Goal: Task Accomplishment & Management: Manage account settings

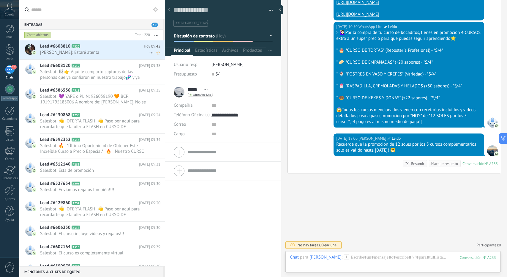
click at [74, 42] on div "Lead #6608810 A320 [DATE] 09:42 [PERSON_NAME]: Estaré atenta" at bounding box center [102, 49] width 125 height 19
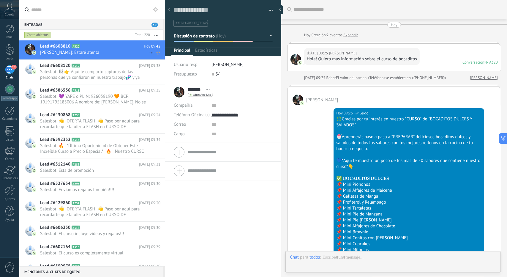
scroll to position [658, 0]
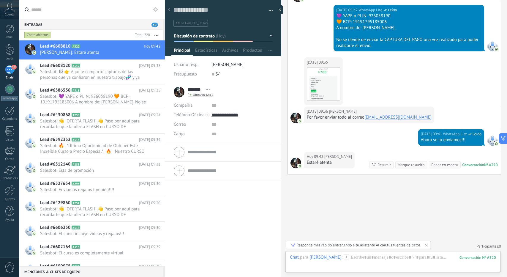
drag, startPoint x: 382, startPoint y: 116, endPoint x: 358, endPoint y: 132, distance: 28.9
click at [358, 132] on div "[DATE] 09:41 WhatsApp Lite Leído Ahora se lo enviamos!!!" at bounding box center [394, 140] width 213 height 23
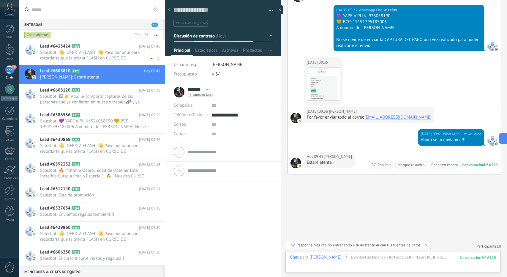
click at [107, 53] on span "Salesbot: 👋 ¡OFERTA FLASH! 👋 Paso por aquí para recordarte que la oferta FLASH …" at bounding box center [94, 55] width 109 height 11
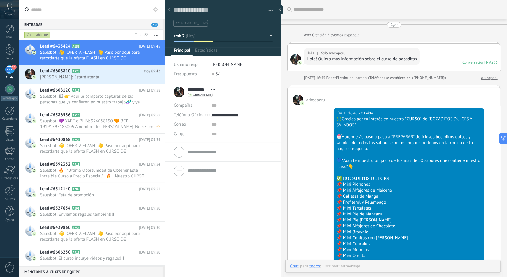
scroll to position [901, 0]
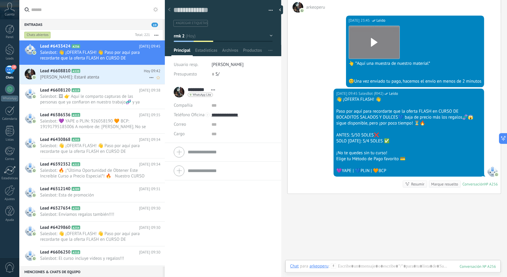
click at [94, 74] on h2 "Lead #6608810 A320" at bounding box center [92, 71] width 104 height 6
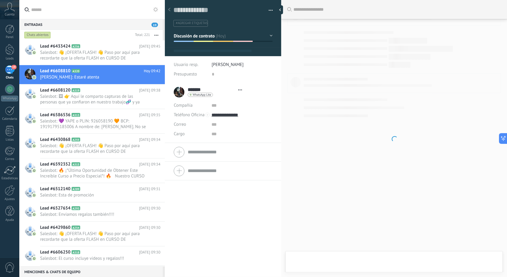
type textarea "**********"
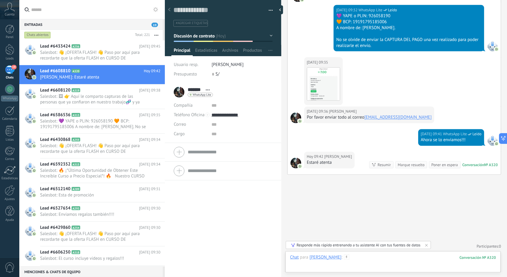
click at [366, 258] on div at bounding box center [393, 263] width 206 height 18
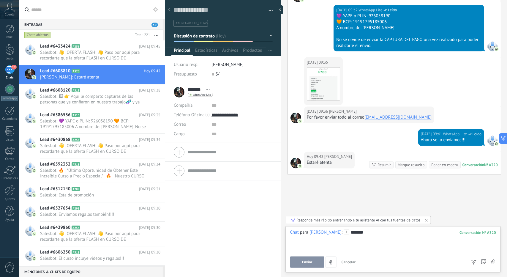
click at [401, 240] on div "******" at bounding box center [393, 240] width 206 height 23
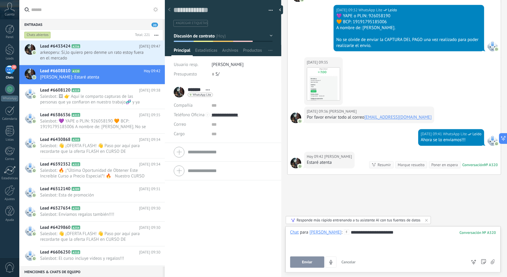
click at [316, 261] on button "Enviar" at bounding box center [307, 261] width 34 height 11
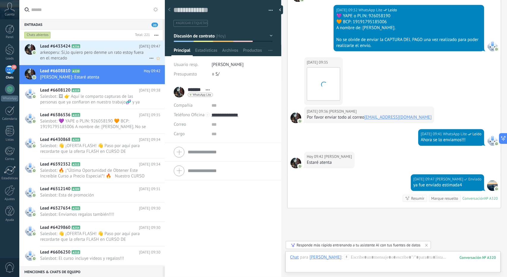
scroll to position [692, 0]
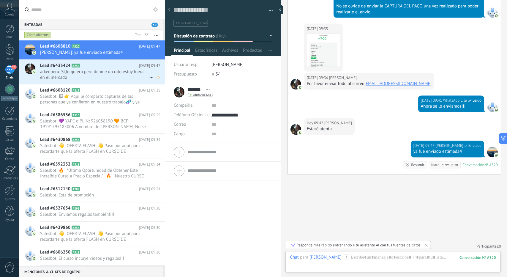
click at [99, 73] on span "arkeoperu: Sí,lo quiero pero denme un rato estoy fuera en el mercado" at bounding box center [94, 74] width 109 height 11
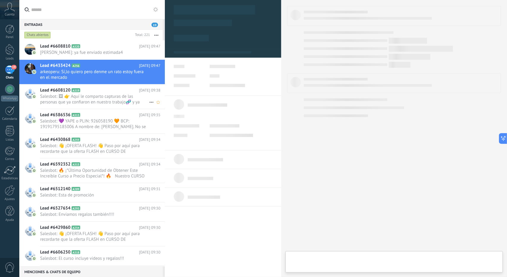
type textarea "**********"
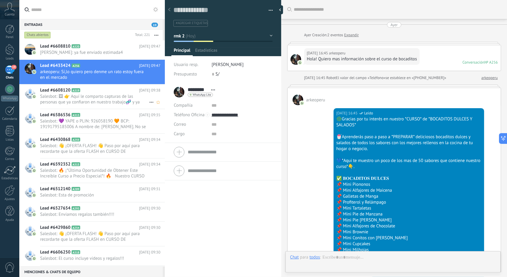
scroll to position [943, 0]
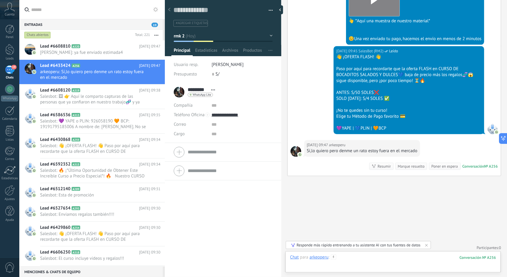
click at [359, 262] on div at bounding box center [393, 263] width 206 height 18
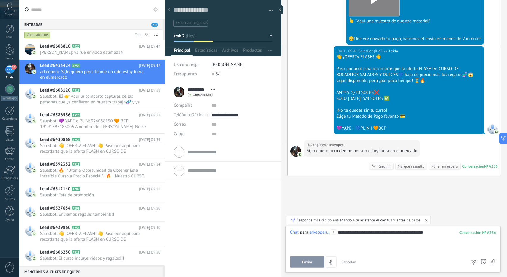
click at [303, 265] on button "Enviar" at bounding box center [307, 261] width 34 height 11
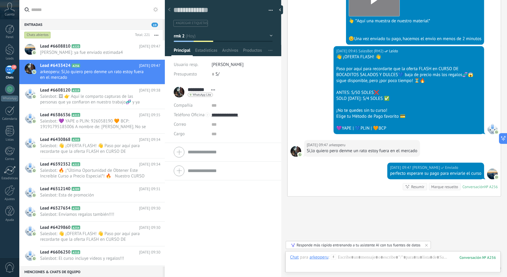
scroll to position [964, 0]
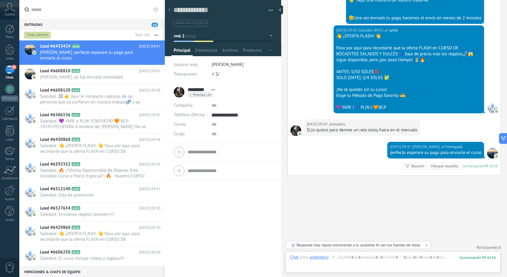
click at [203, 34] on button "rmk 2" at bounding box center [223, 36] width 99 height 11
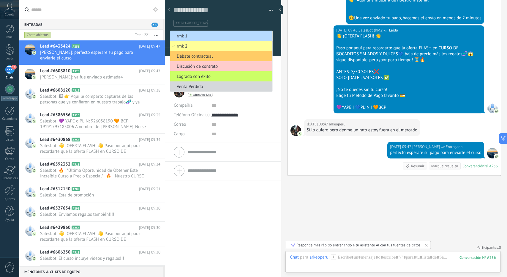
click at [203, 34] on span "rmk 1" at bounding box center [220, 36] width 100 height 6
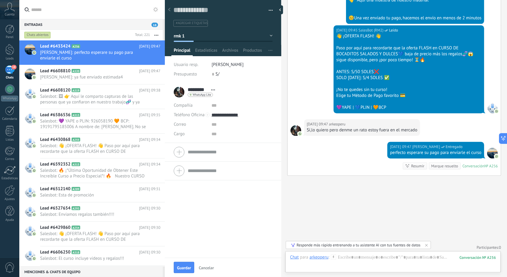
click at [216, 37] on button "rmk 1" at bounding box center [223, 36] width 99 height 11
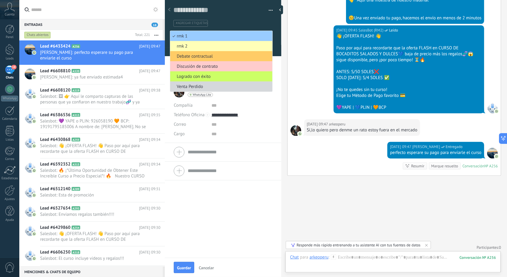
click at [204, 44] on span "rmk 2" at bounding box center [220, 46] width 100 height 6
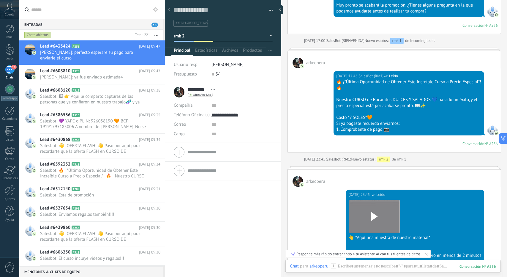
scroll to position [875, 0]
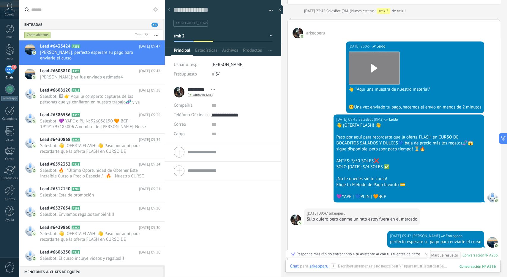
click at [216, 37] on button "rmk 2" at bounding box center [223, 36] width 99 height 11
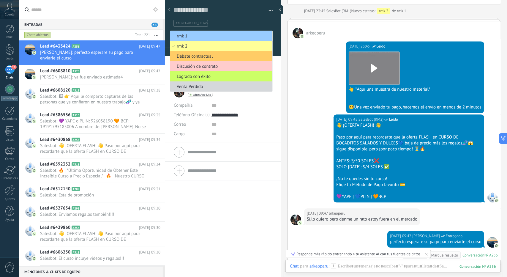
click at [191, 209] on div "********* arkeoperu ********* arkeoperu Apellido Abrir detalle Copie el nombre" at bounding box center [223, 180] width 116 height 194
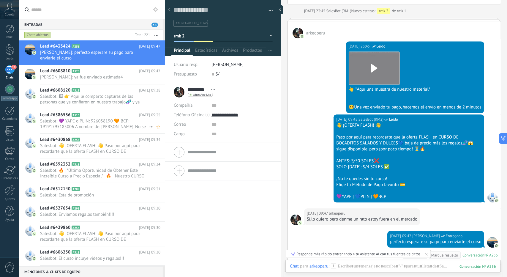
click at [91, 112] on h2 "Lead #6586536 A313" at bounding box center [89, 115] width 99 height 6
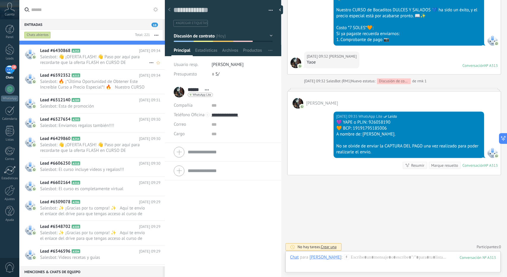
scroll to position [178, 0]
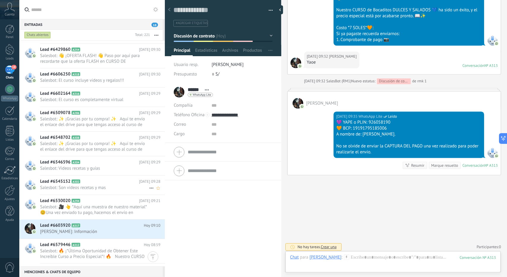
click at [94, 185] on span "Salesbot: Son videos recetas y mas" at bounding box center [94, 188] width 109 height 6
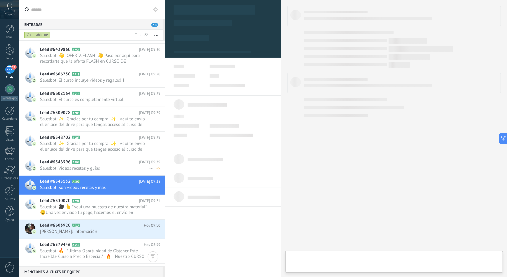
click at [92, 167] on span "Salesbot: Videos recetas y guías" at bounding box center [94, 168] width 109 height 6
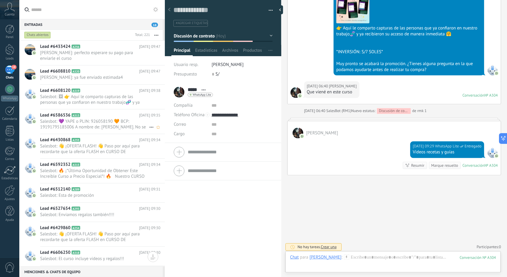
click at [96, 123] on span "Salesbot: 💜 YAPE o PLIN: 926058190 🧡 BCP: 19191795185006 A nombre de: [PERSON_N…" at bounding box center [94, 124] width 109 height 11
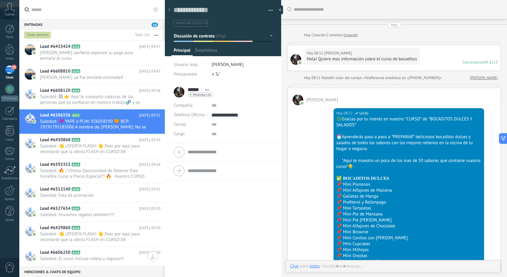
scroll to position [763, 0]
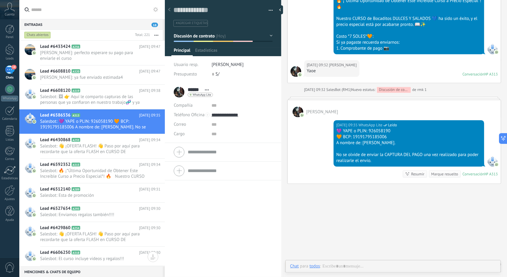
click at [220, 30] on div "Discusión de contrato ([DATE])" at bounding box center [200, 35] width 52 height 10
click at [219, 33] on button "Discusión de contrato" at bounding box center [223, 36] width 99 height 11
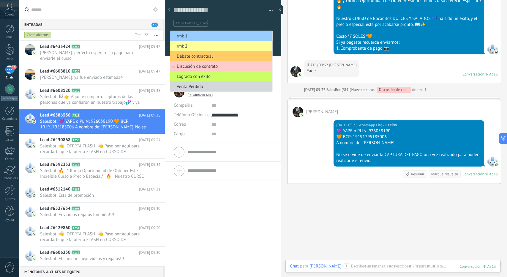
click at [219, 33] on span "rmk 1" at bounding box center [220, 36] width 100 height 6
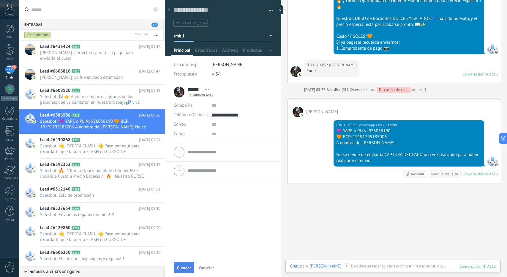
click at [188, 263] on button "Guardar" at bounding box center [184, 267] width 20 height 11
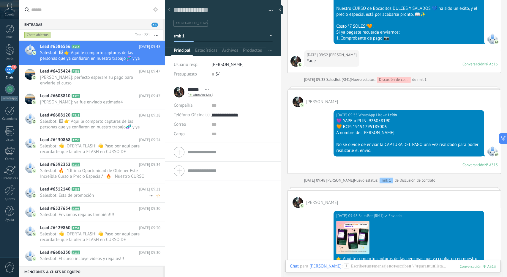
click at [90, 192] on span "Salesbot: Esta de promoción" at bounding box center [94, 195] width 109 height 6
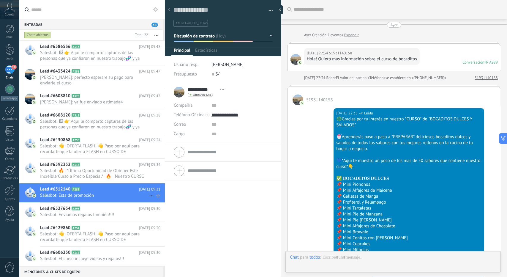
scroll to position [665, 0]
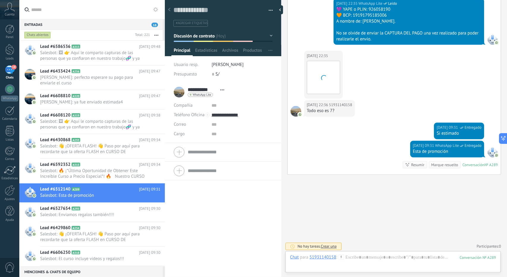
click at [209, 37] on span "Discusión de contrato" at bounding box center [194, 36] width 41 height 6
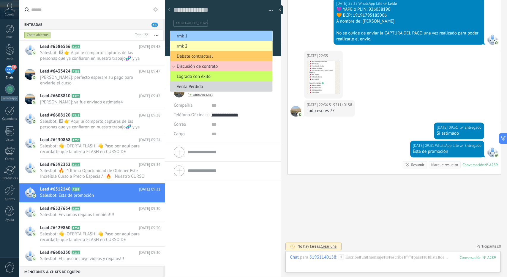
click at [189, 45] on span "rmk 2" at bounding box center [220, 46] width 100 height 6
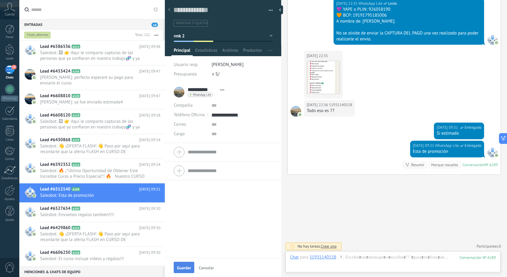
click at [187, 263] on button "Guardar" at bounding box center [184, 267] width 20 height 11
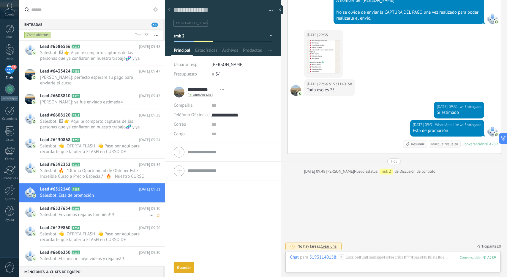
click at [96, 216] on div "Lead #6527654 A293 [DATE] 09:30 Salesbot: Enviamos regalos también!!!!" at bounding box center [102, 212] width 125 height 19
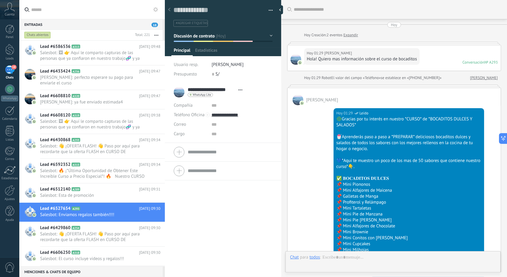
scroll to position [850, 0]
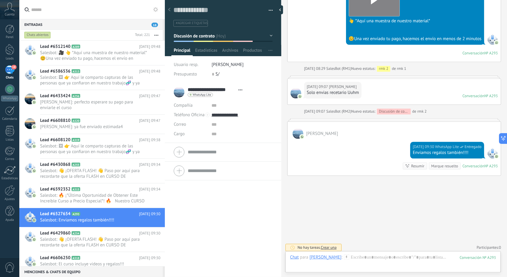
click at [236, 41] on div at bounding box center [243, 41] width 20 height 1
click at [204, 36] on span "Discusión de contrato" at bounding box center [194, 36] width 41 height 6
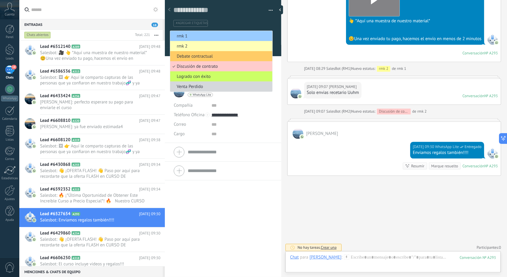
click at [198, 42] on li "rmk 2" at bounding box center [221, 46] width 102 height 10
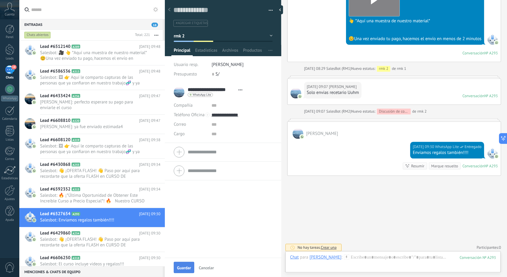
click at [181, 263] on button "Guardar" at bounding box center [184, 267] width 20 height 11
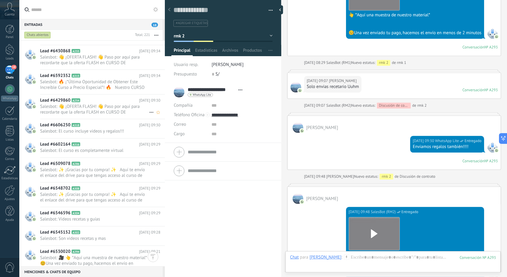
scroll to position [59, 0]
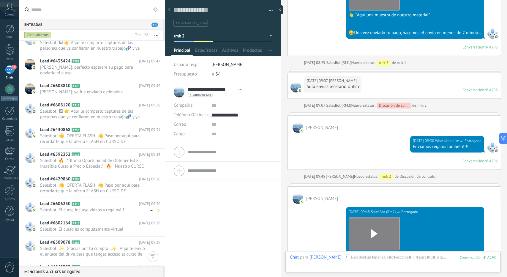
click at [94, 201] on h2 "Lead #6606250 A318" at bounding box center [89, 204] width 99 height 6
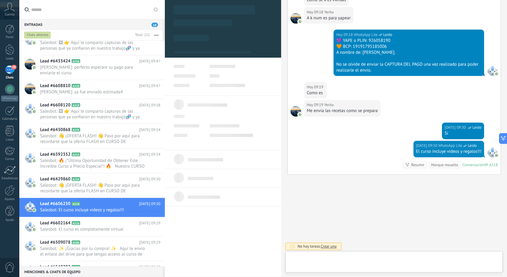
scroll to position [9, 0]
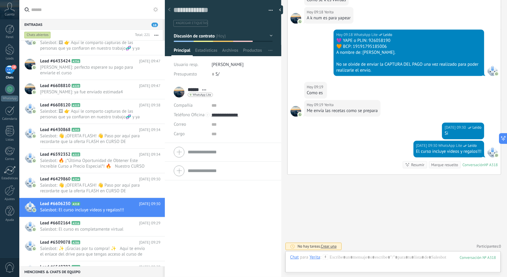
click at [205, 32] on button "Discusión de contrato" at bounding box center [223, 36] width 99 height 11
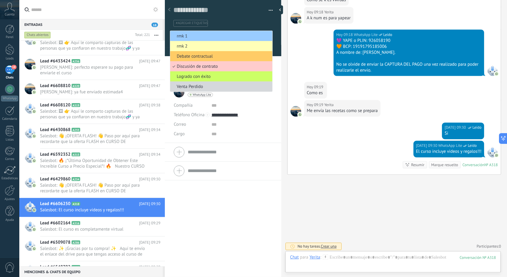
click at [198, 47] on span "rmk 2" at bounding box center [220, 46] width 100 height 6
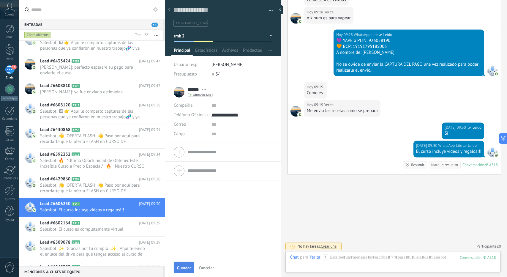
click at [178, 271] on button "Guardar" at bounding box center [184, 267] width 20 height 11
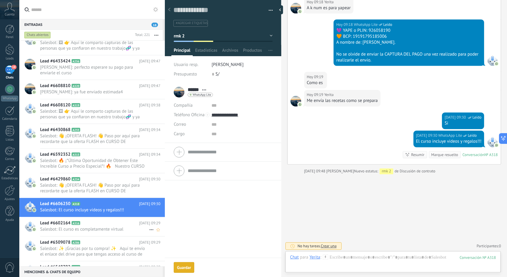
scroll to position [668, 0]
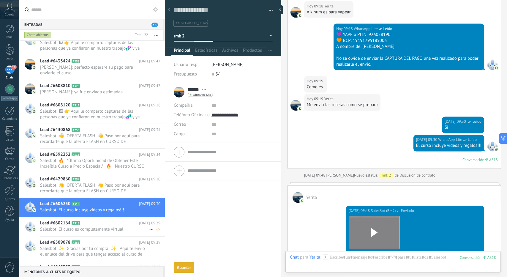
click at [101, 234] on div "Lead #6602164 A316 [DATE] 09:29 Salesbot: El curso es completamente virtual" at bounding box center [102, 226] width 125 height 19
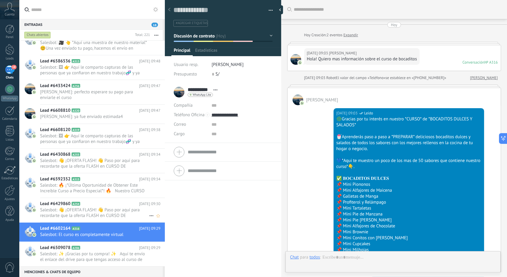
scroll to position [531, 0]
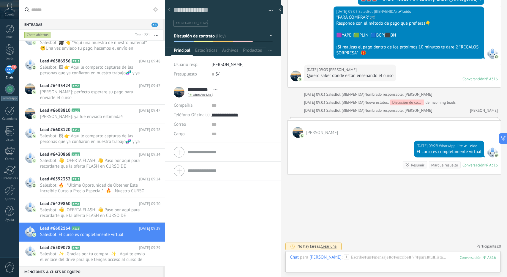
click at [229, 34] on button "Discusión de contrato" at bounding box center [223, 36] width 99 height 11
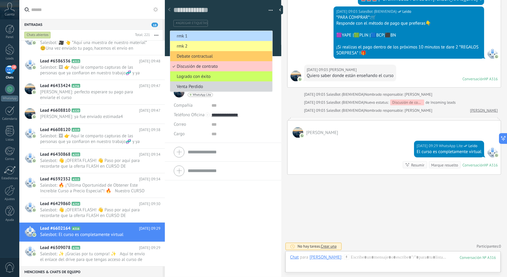
click at [225, 38] on span "rmk 1" at bounding box center [220, 36] width 100 height 6
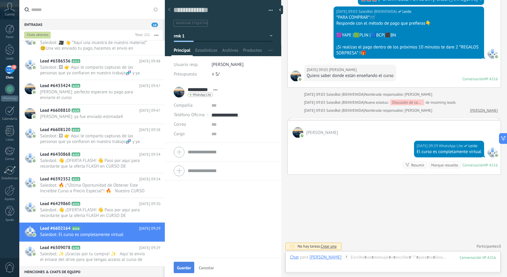
click at [185, 267] on span "Guardar" at bounding box center [184, 268] width 14 height 4
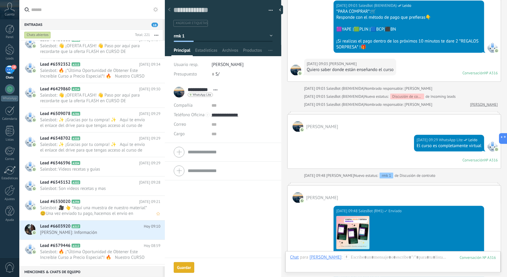
scroll to position [178, 0]
click at [120, 167] on span "Salesbot: Videos recetas y guías" at bounding box center [94, 168] width 109 height 6
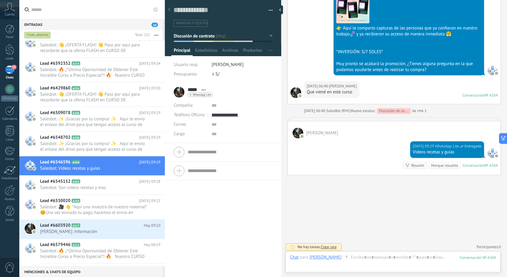
click at [199, 32] on button "Discusión de contrato" at bounding box center [223, 36] width 99 height 11
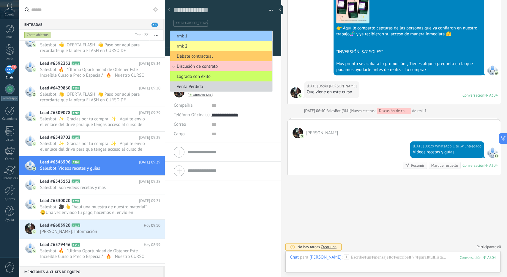
click at [199, 38] on li "rmk 1" at bounding box center [221, 36] width 102 height 10
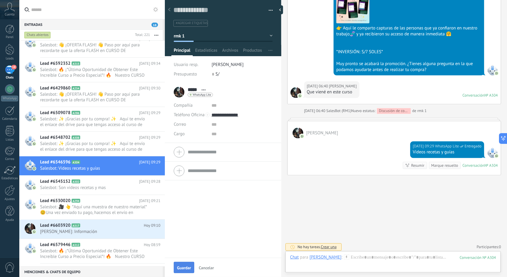
click at [182, 264] on button "Guardar" at bounding box center [184, 267] width 20 height 11
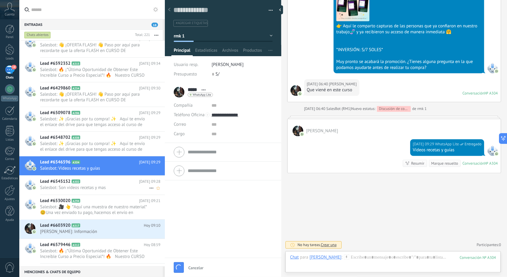
click at [126, 187] on span "Salesbot: Son videos recetas y mas" at bounding box center [94, 188] width 109 height 6
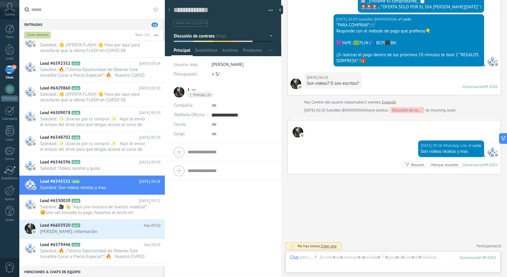
click at [208, 38] on span "Discusión de contrato" at bounding box center [194, 36] width 41 height 6
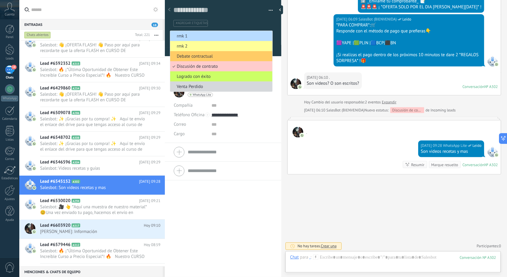
click at [208, 38] on span "rmk 1" at bounding box center [220, 36] width 100 height 6
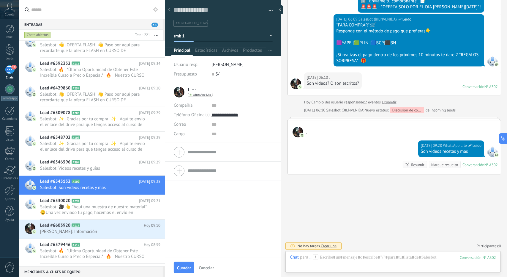
click at [236, 35] on button "rmk 1" at bounding box center [223, 36] width 99 height 11
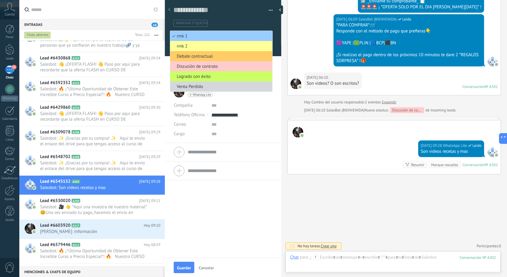
click at [206, 44] on span "rmk 2" at bounding box center [220, 46] width 100 height 6
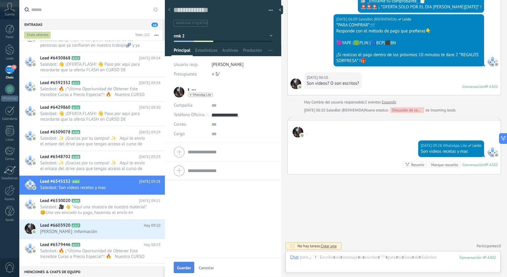
click at [178, 269] on span "Guardar" at bounding box center [184, 268] width 14 height 4
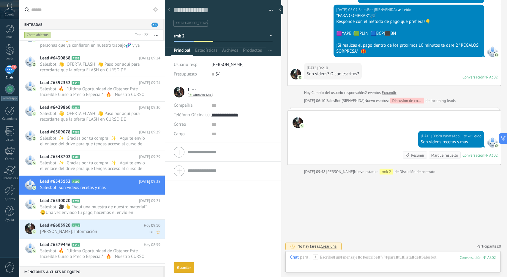
click at [90, 229] on span "[PERSON_NAME]: Información" at bounding box center [94, 232] width 109 height 6
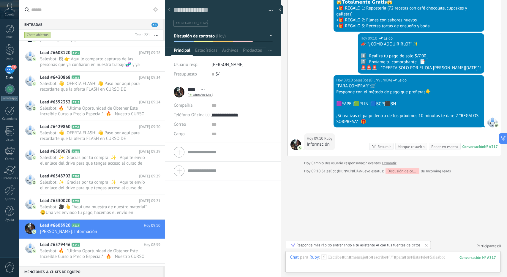
click at [201, 35] on span "Discusión de contrato" at bounding box center [194, 36] width 41 height 6
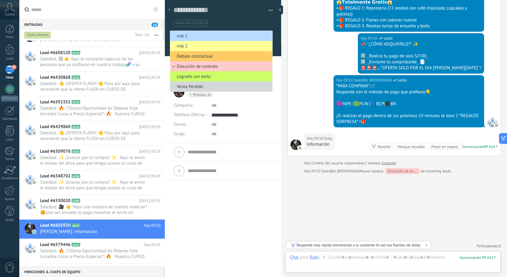
click at [203, 37] on span "rmk 1" at bounding box center [220, 36] width 100 height 6
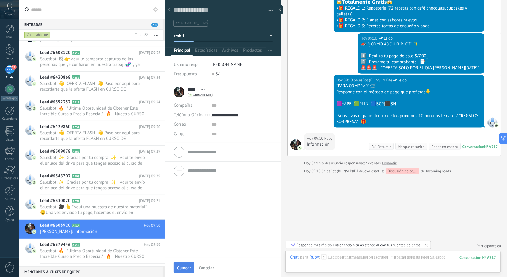
click at [181, 267] on span "Guardar" at bounding box center [184, 268] width 14 height 4
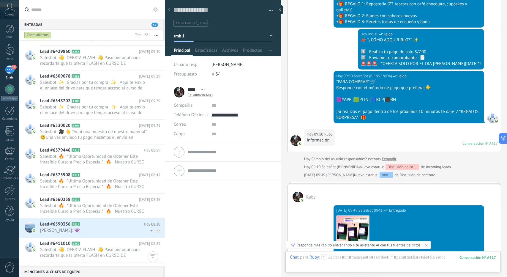
click at [109, 221] on h2 "Lead #6590336 A314" at bounding box center [92, 224] width 104 height 6
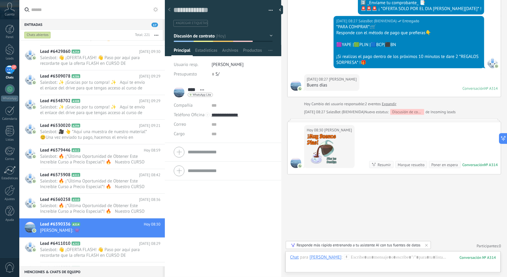
click at [195, 33] on span "Discusión de contrato" at bounding box center [194, 36] width 41 height 6
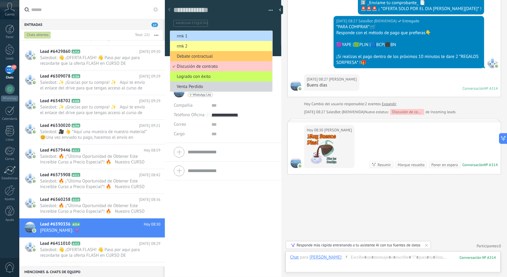
click at [195, 32] on li "rmk 1" at bounding box center [221, 36] width 102 height 10
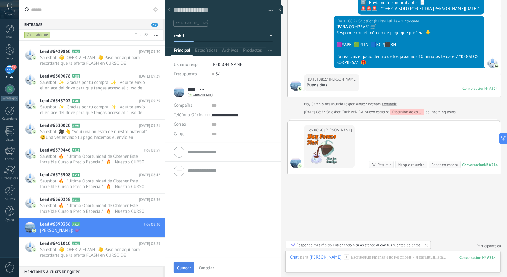
click at [182, 265] on button "Guardar" at bounding box center [184, 267] width 20 height 11
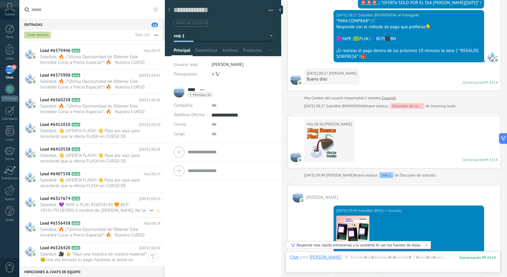
click at [107, 198] on h2 "Lead #6317674 A238" at bounding box center [89, 199] width 99 height 6
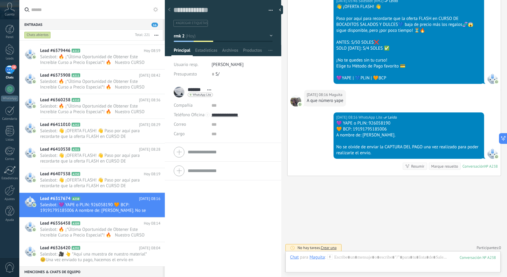
click at [228, 27] on div "#agregar etiquetas" at bounding box center [222, 23] width 100 height 9
click at [220, 36] on button "rmk 2" at bounding box center [223, 36] width 99 height 11
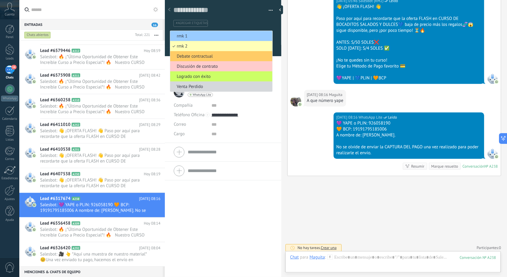
click at [198, 48] on span "rmk 2" at bounding box center [220, 46] width 100 height 6
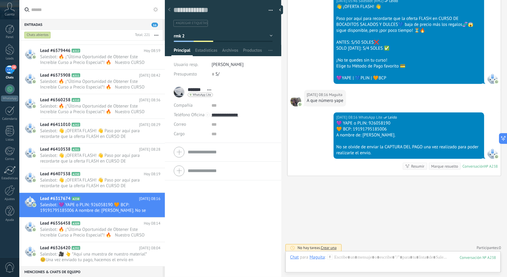
click at [185, 232] on div "******* Maguita ******* [PERSON_NAME] Abrir detalle Copie el nombre" at bounding box center [223, 180] width 116 height 194
click at [226, 33] on button "rmk 2" at bounding box center [223, 36] width 99 height 11
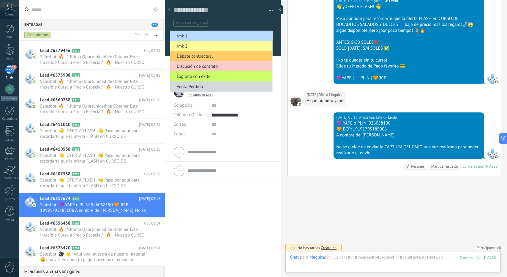
click at [217, 34] on span "rmk 1" at bounding box center [220, 36] width 100 height 6
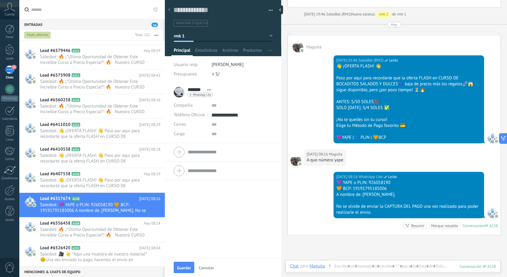
click at [201, 39] on button "rmk 1" at bounding box center [223, 36] width 99 height 11
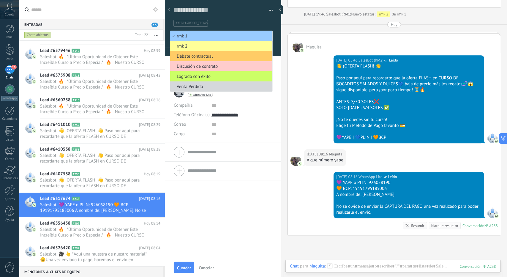
click at [194, 42] on li "rmk 2" at bounding box center [221, 46] width 102 height 10
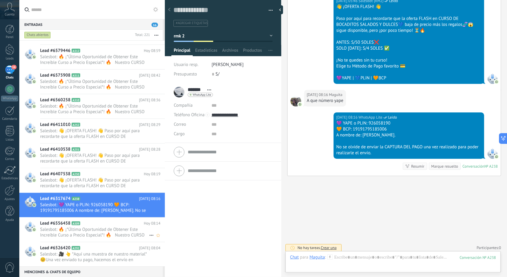
click at [83, 230] on span "Salesbot: 🔥 ¡*Última Oportunidad de Obtener Este Increíble Curso a Precio Espec…" at bounding box center [94, 232] width 109 height 11
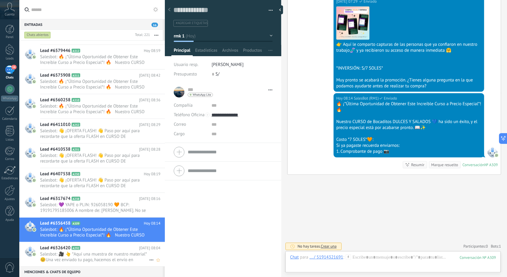
click at [86, 248] on icon at bounding box center [85, 248] width 6 height 6
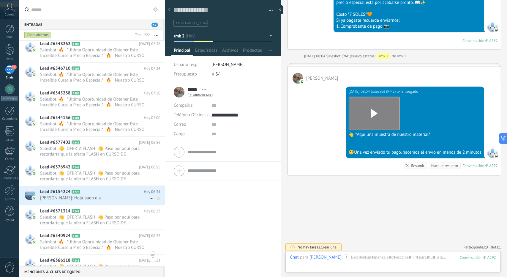
click at [95, 195] on span "[PERSON_NAME]: Hola buen dia" at bounding box center [94, 198] width 109 height 6
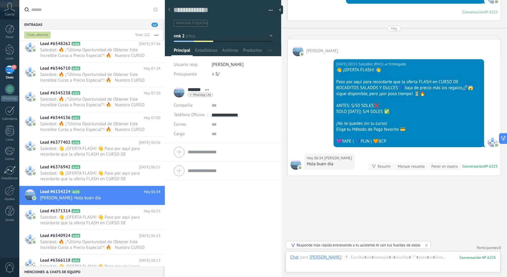
click at [203, 39] on button "rmk 2" at bounding box center [223, 36] width 99 height 11
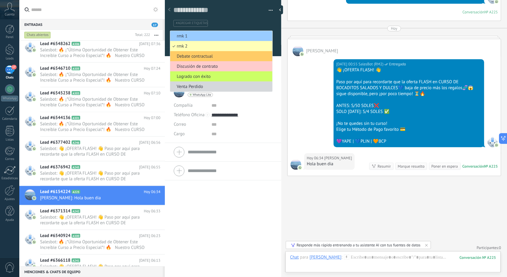
click at [195, 44] on span "rmk 2" at bounding box center [220, 46] width 100 height 6
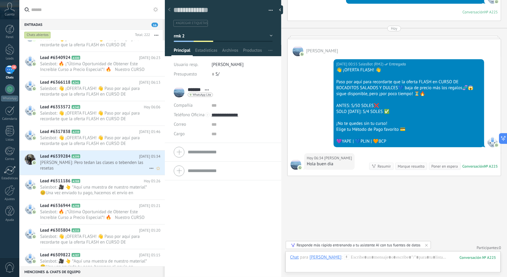
click at [103, 164] on span "[PERSON_NAME]: Pero tedan las clases o tebenden las resetas" at bounding box center [94, 165] width 109 height 11
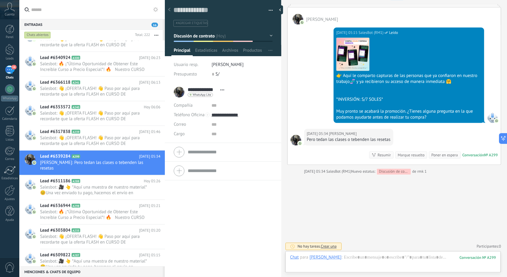
click at [217, 34] on button "Discusión de contrato" at bounding box center [223, 36] width 99 height 11
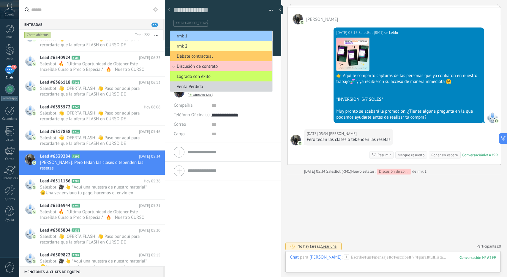
click at [209, 48] on span "rmk 2" at bounding box center [220, 46] width 100 height 6
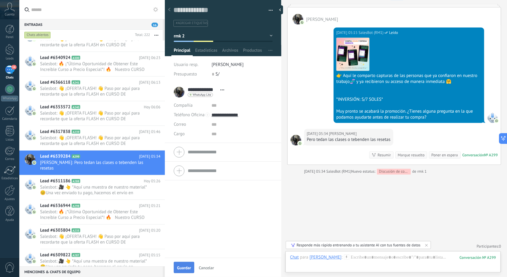
click at [190, 263] on button "Guardar" at bounding box center [184, 267] width 20 height 11
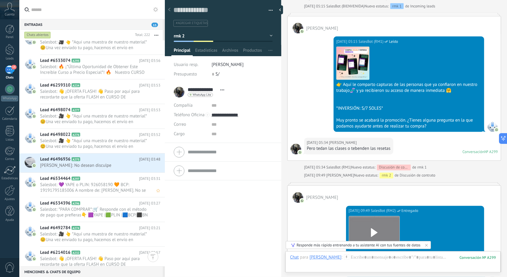
click at [103, 184] on span "Salesbot: 💜 YAPE o PLIN: 926058190 🧡 BCP: 19191795185006 A nombre de: [PERSON_N…" at bounding box center [94, 187] width 109 height 11
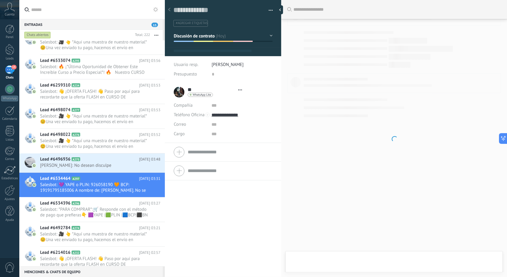
click at [198, 33] on span "Discusión de contrato" at bounding box center [194, 36] width 41 height 6
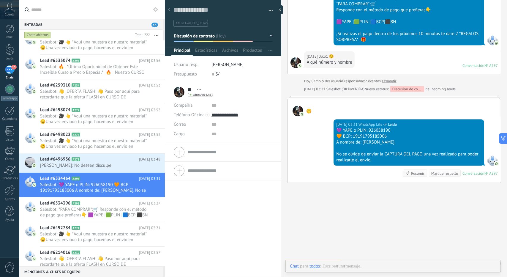
click at [195, 33] on span "Discusión de contrato" at bounding box center [194, 36] width 41 height 6
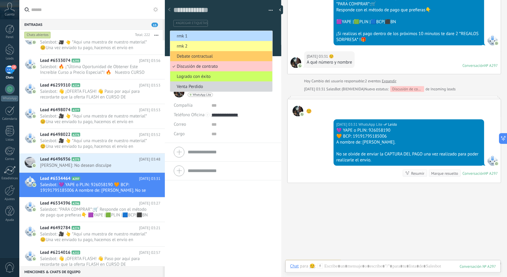
click at [196, 35] on span "rmk 1" at bounding box center [220, 36] width 100 height 6
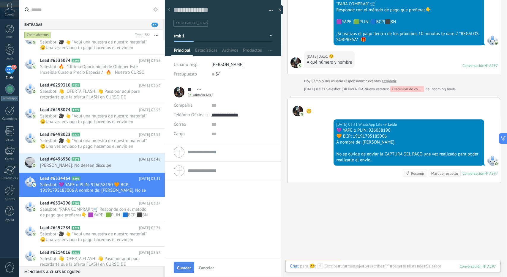
click at [192, 265] on button "Guardar" at bounding box center [184, 267] width 20 height 11
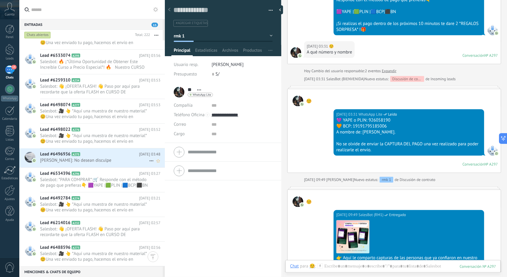
click at [102, 160] on span "[PERSON_NAME]: No desean disculpe" at bounding box center [94, 160] width 109 height 6
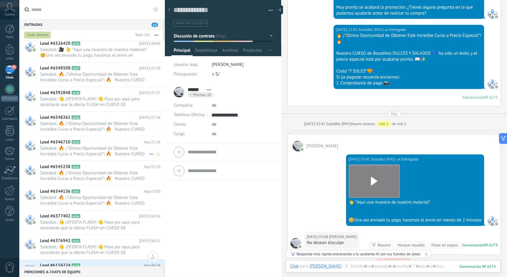
scroll to position [783, 0]
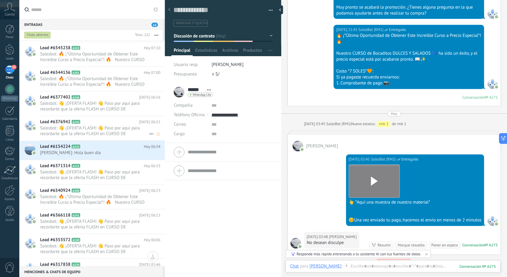
click at [94, 138] on div "Lead #6376942 A245 [DATE] 06:55 Salesbot: 👋 ¡OFERTA FLASH! 👋 Paso por aquí para…" at bounding box center [102, 128] width 125 height 24
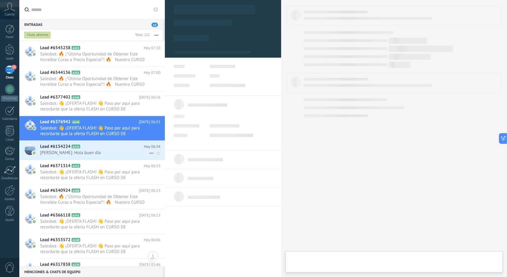
click at [91, 147] on h2 "Lead #6154224 A225" at bounding box center [92, 147] width 104 height 6
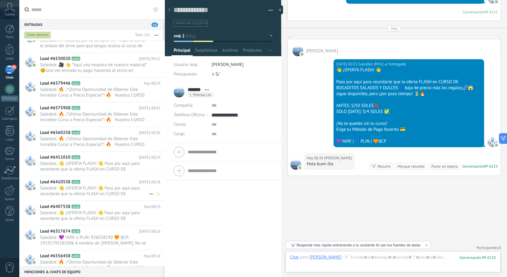
scroll to position [427, 0]
click at [74, 239] on span "Salesbot: 💜 YAPE o PLIN: 926058190 🧡 BCP: 19191795185006 A nombre de: [PERSON_N…" at bounding box center [94, 240] width 109 height 11
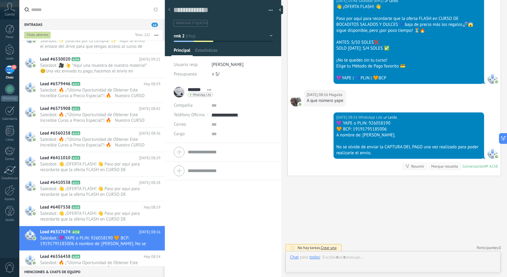
click at [209, 37] on button "rmk 2" at bounding box center [223, 36] width 99 height 11
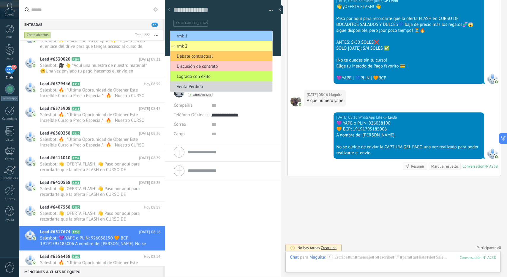
click at [205, 47] on span "rmk 2" at bounding box center [220, 46] width 100 height 6
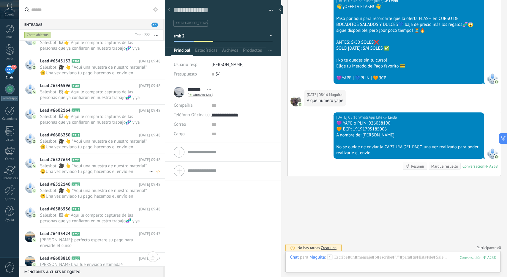
scroll to position [149, 0]
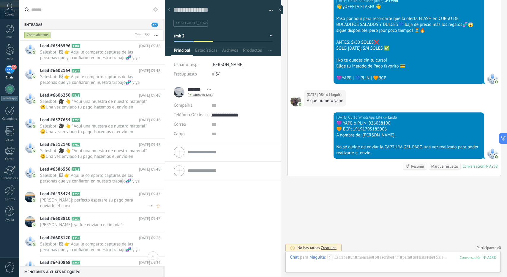
click at [90, 195] on h2 "Lead #6433424 A256" at bounding box center [89, 194] width 99 height 6
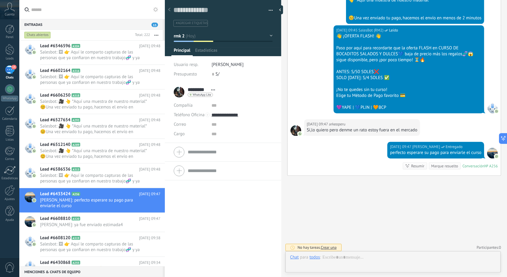
scroll to position [9, 0]
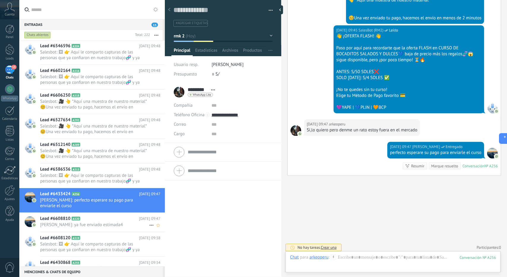
click at [84, 222] on span "[PERSON_NAME]: ya fue enviado estimada4" at bounding box center [94, 225] width 109 height 6
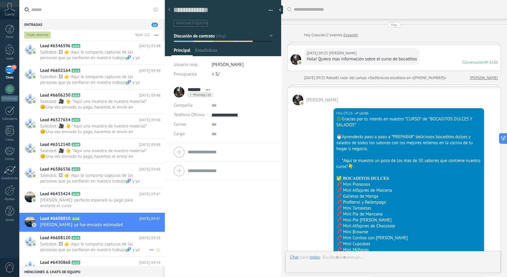
scroll to position [692, 0]
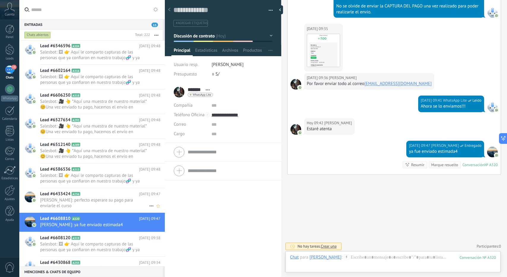
click at [108, 201] on span "[PERSON_NAME]: perfecto esperare su pago para enviarle el curso" at bounding box center [94, 202] width 109 height 11
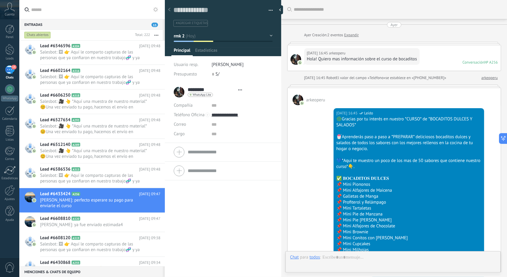
type textarea "**********"
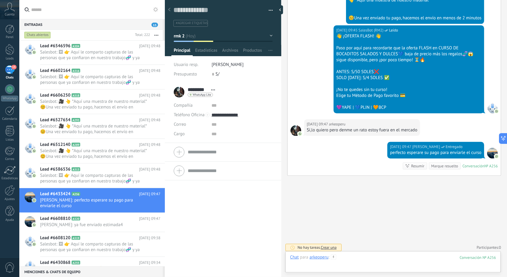
click at [396, 263] on div at bounding box center [393, 263] width 206 height 18
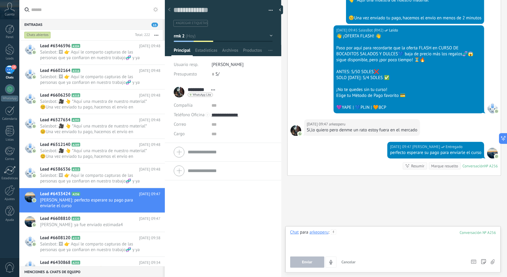
paste div
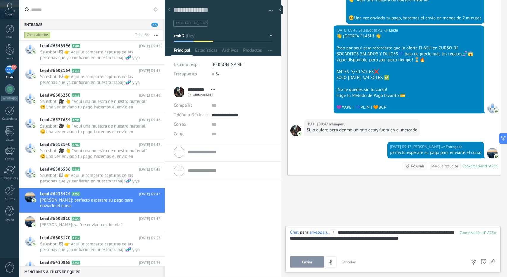
click at [303, 262] on span "Enviar" at bounding box center [307, 262] width 10 height 4
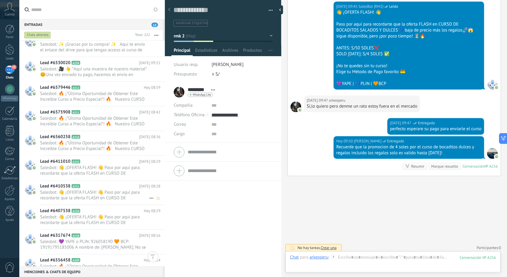
scroll to position [446, 0]
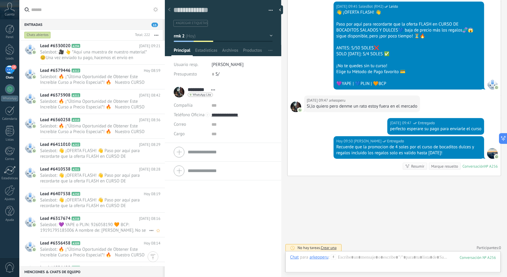
click at [87, 223] on span "Salesbot: 💜 YAPE o PLIN: 926058190 🧡 BCP: 19191795185006 A nombre de: [PERSON_N…" at bounding box center [94, 227] width 109 height 11
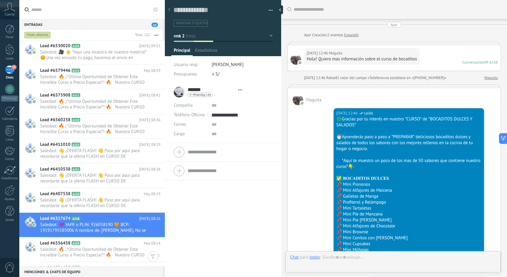
type textarea "**********"
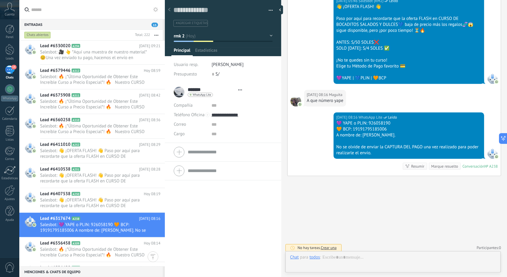
scroll to position [9, 0]
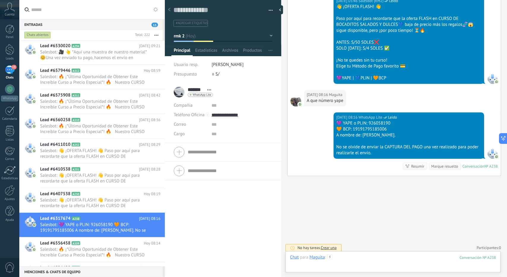
click at [364, 255] on div at bounding box center [393, 263] width 206 height 18
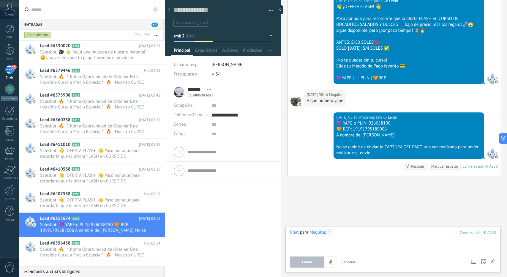
paste div
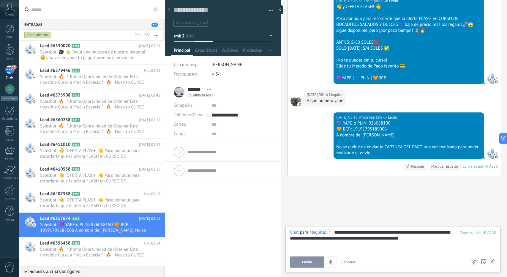
click at [304, 261] on span "Enviar" at bounding box center [307, 262] width 10 height 4
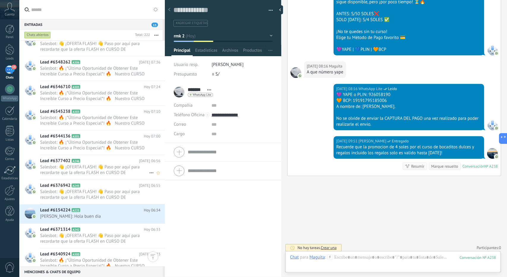
scroll to position [802, 0]
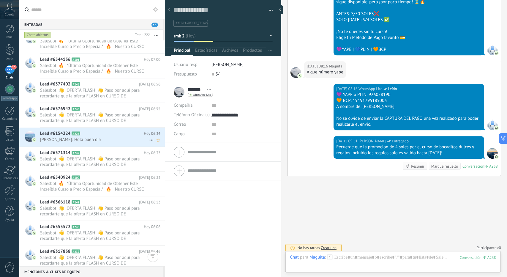
click at [96, 138] on span "[PERSON_NAME]: Hola buen dia" at bounding box center [94, 140] width 109 height 6
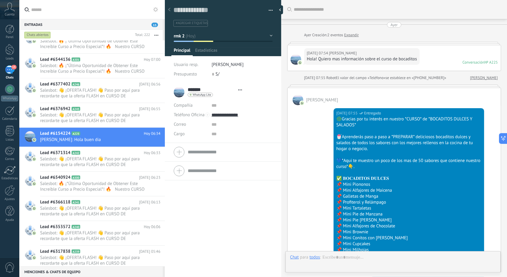
type textarea "**********"
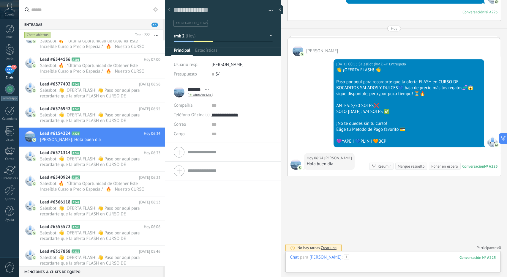
click at [387, 259] on div at bounding box center [393, 263] width 206 height 18
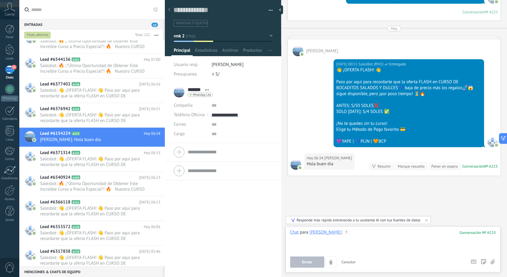
paste div
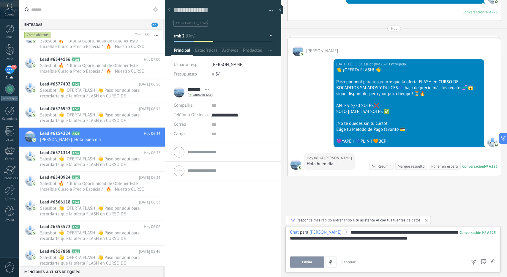
click at [302, 259] on button "Enviar" at bounding box center [307, 261] width 34 height 11
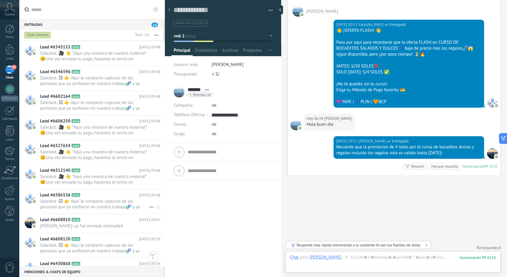
scroll to position [208, 0]
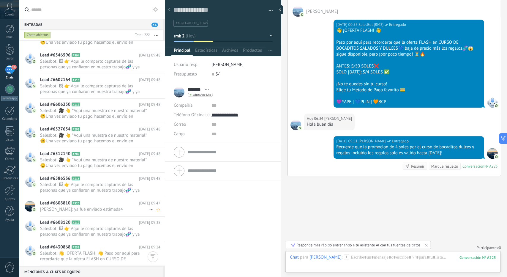
click at [90, 211] on div "Lead #6608810 A320 [DATE] 09:47 [PERSON_NAME]: ya fue enviado estimada4" at bounding box center [102, 206] width 125 height 19
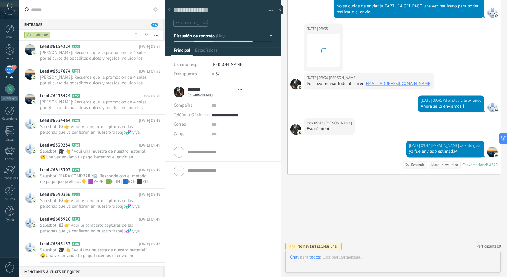
scroll to position [9, 0]
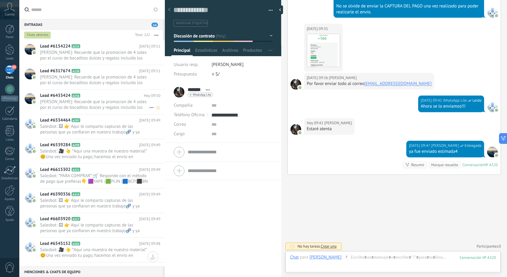
click at [114, 95] on h2 "Lead #6433424 A256" at bounding box center [92, 96] width 104 height 6
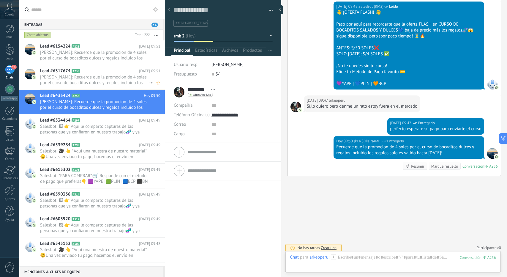
click at [108, 77] on span "[PERSON_NAME]: Recuerde que la promocion de 4 soles por el curso de bocaditos d…" at bounding box center [94, 79] width 109 height 11
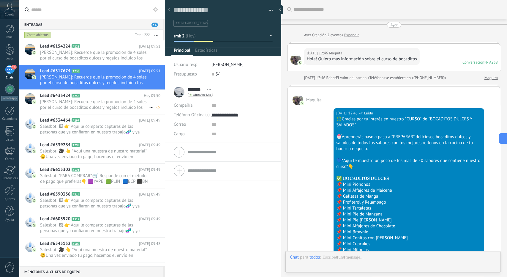
click at [108, 93] on h2 "Lead #6433424 A256" at bounding box center [92, 96] width 104 height 6
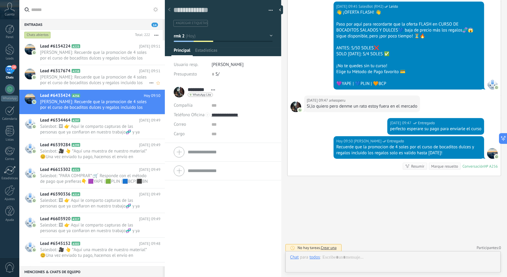
click at [109, 79] on span "[PERSON_NAME]: Recuerde que la promocion de 4 soles por el curso de bocaditos d…" at bounding box center [94, 79] width 109 height 11
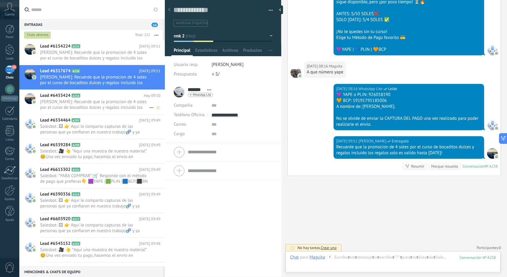
click at [107, 103] on span "[PERSON_NAME]: Recuerde que la promocion de 4 soles por el curso de bocaditos d…" at bounding box center [94, 104] width 109 height 11
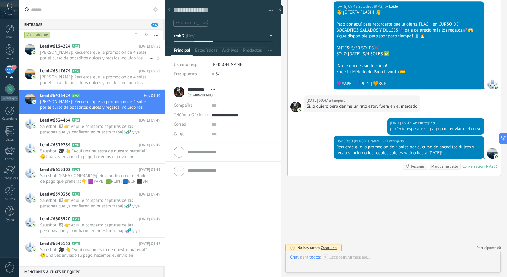
click at [102, 59] on span "[PERSON_NAME]: Recuerde que la promocion de 4 soles por el curso de bocaditos d…" at bounding box center [94, 55] width 109 height 11
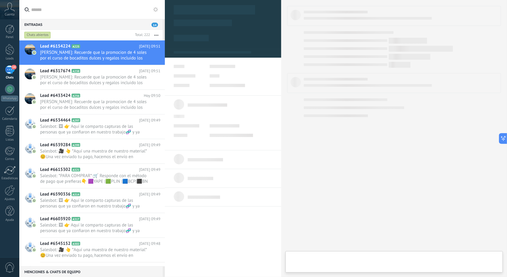
type textarea "**********"
